Goal: Information Seeking & Learning: Learn about a topic

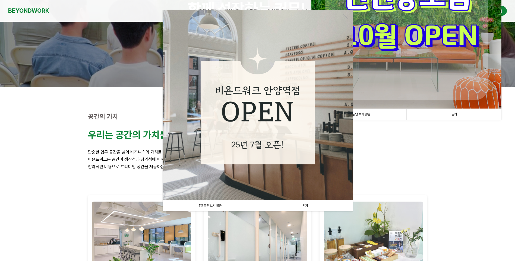
click at [219, 208] on link "1일 동안 보지 않음" at bounding box center [210, 205] width 95 height 11
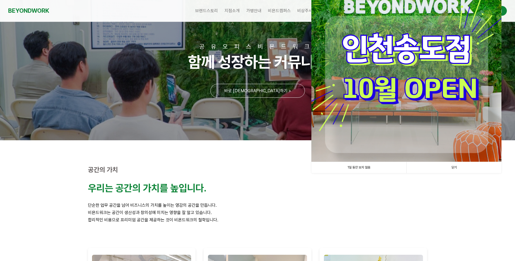
scroll to position [27, 0]
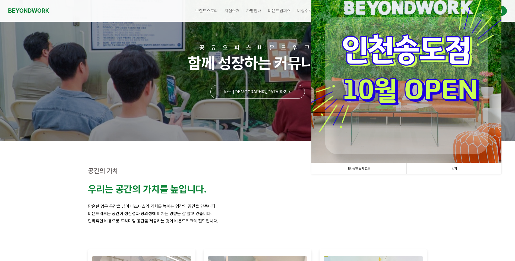
click at [351, 167] on link "1일 동안 보지 않음" at bounding box center [358, 168] width 95 height 11
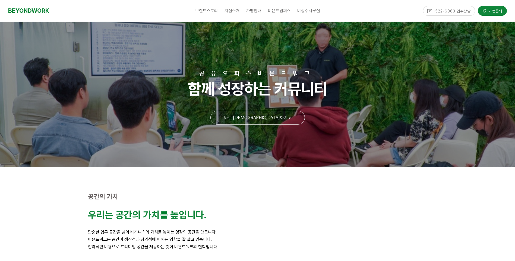
scroll to position [0, 0]
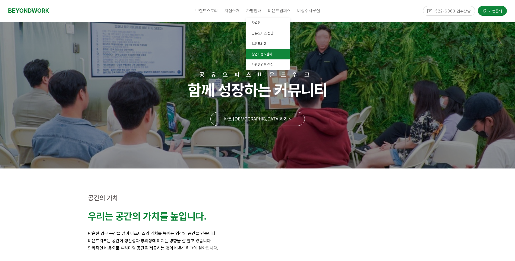
click at [264, 53] on span "창업비용&절차" at bounding box center [262, 54] width 20 height 4
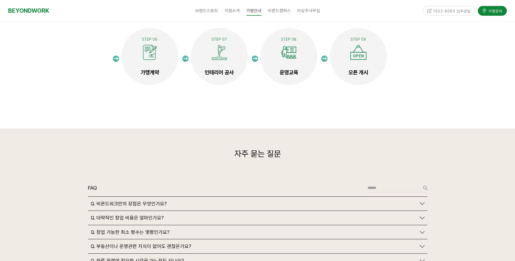
scroll to position [1167, 0]
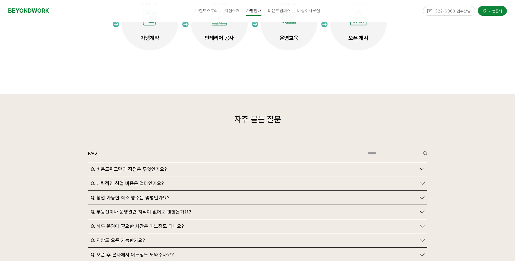
click at [140, 180] on span "Q. 대략적인 창업 비용은 얼마인가요?" at bounding box center [127, 183] width 73 height 6
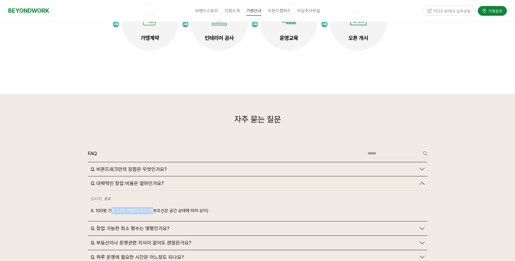
drag, startPoint x: 150, startPoint y: 200, endPoint x: 156, endPoint y: 200, distance: 6.2
click at [156, 207] on p "A. 100평 기준 2.1억 가량입니다. (세부조건은 공간 상태에 따라 상이)" at bounding box center [258, 210] width 334 height 7
drag, startPoint x: 156, startPoint y: 200, endPoint x: 149, endPoint y: 200, distance: 6.5
click at [149, 207] on p "A. 100평 기준 2.1억 가량입니다. (세부조건은 공간 상태에 따라 상이)" at bounding box center [258, 210] width 334 height 7
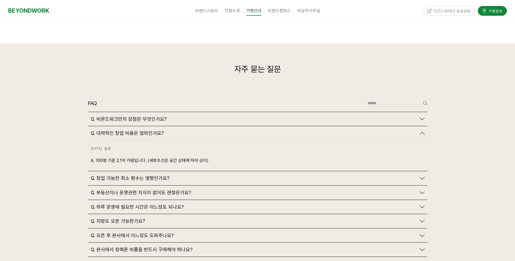
scroll to position [1221, 0]
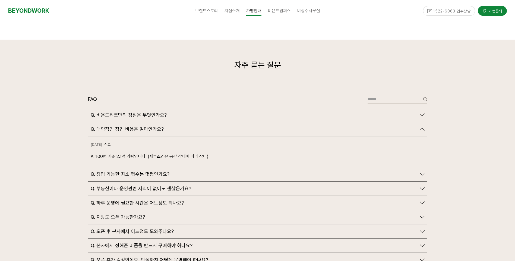
click at [152, 171] on span "Q. 창업 가능한 최소 평수는 몇평인가요?" at bounding box center [130, 174] width 79 height 6
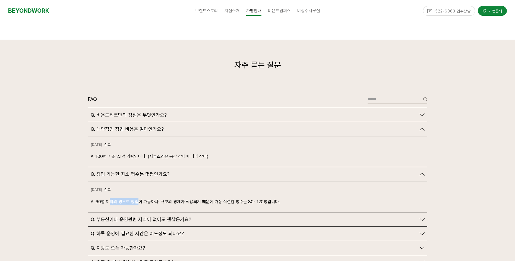
drag, startPoint x: 122, startPoint y: 189, endPoint x: 139, endPoint y: 189, distance: 16.6
click at [139, 198] on p "A. 60평 이하의 경우도 창업이 가능하나, 규모의 경제가 적용되기 때문에 가장 적절한 평수는 80~120평입니다." at bounding box center [258, 201] width 334 height 7
drag, startPoint x: 139, startPoint y: 189, endPoint x: 235, endPoint y: 190, distance: 96.0
click at [235, 198] on p "A. 60평 이하의 경우도 창업이 가능하나, 규모의 경제가 적용되기 때문에 가장 적절한 평수는 80~120평입니다." at bounding box center [258, 201] width 334 height 7
drag, startPoint x: 235, startPoint y: 190, endPoint x: 211, endPoint y: 189, distance: 23.6
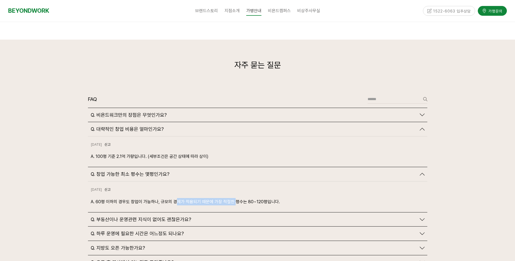
click at [212, 198] on p "A. 60평 이하의 경우도 창업이 가능하나, 규모의 경제가 적용되기 때문에 가장 적절한 평수는 80~120평입니다." at bounding box center [258, 201] width 334 height 7
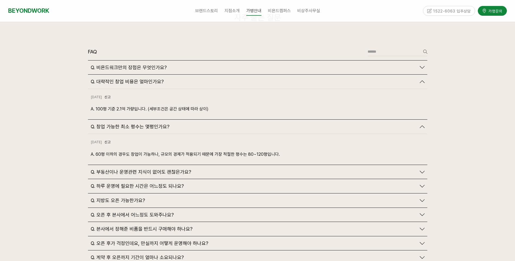
scroll to position [1275, 0]
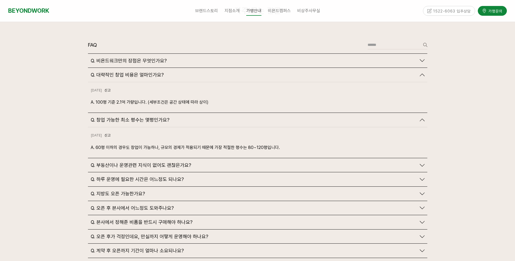
click at [125, 187] on div "Q. 지방도 오픈 가능한가요?" at bounding box center [257, 194] width 339 height 14
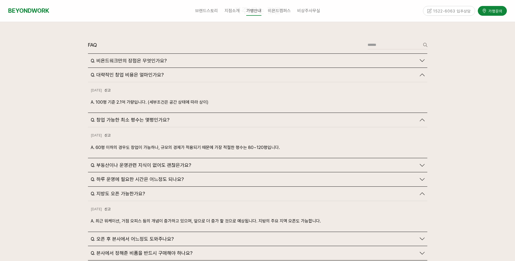
click at [131, 191] on span "Q. 지방도 오픈 가능한가요?" at bounding box center [118, 194] width 54 height 6
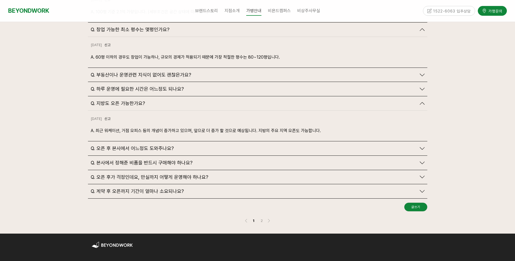
scroll to position [1384, 0]
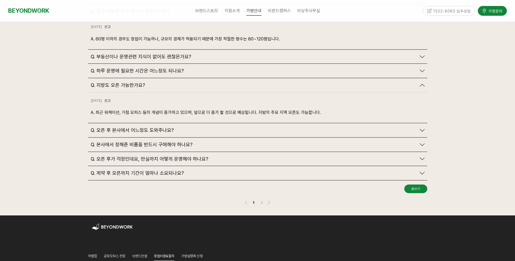
click at [140, 170] on span "Q. 계약 후 오픈까지 기간이 얼마나 소요되나요?" at bounding box center [137, 173] width 93 height 6
